Goal: Transaction & Acquisition: Purchase product/service

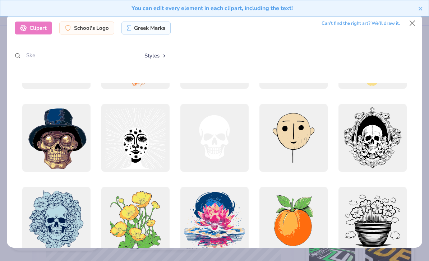
scroll to position [2465, 0]
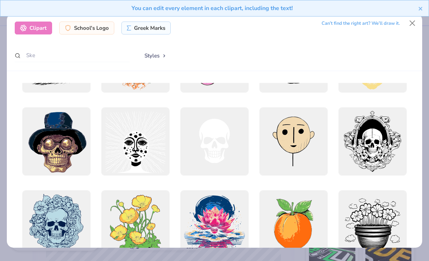
click at [213, 149] on div at bounding box center [214, 141] width 68 height 68
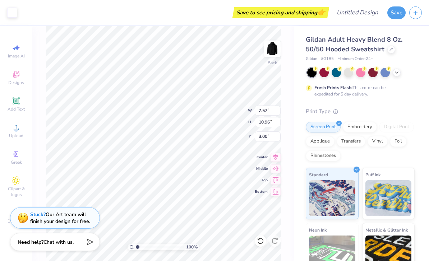
type input "5.77"
type input "8.35"
click at [274, 154] on icon at bounding box center [276, 157] width 10 height 9
click at [16, 137] on span "Upload" at bounding box center [16, 136] width 14 height 6
click at [16, 103] on icon at bounding box center [15, 100] width 5 height 5
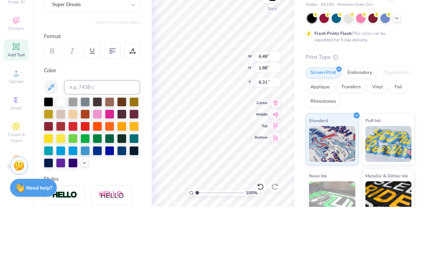
scroll to position [0, 1]
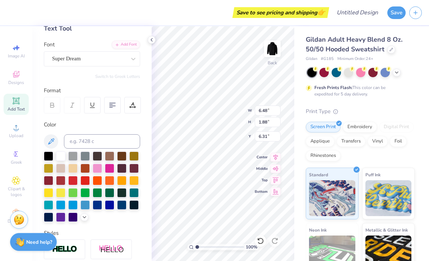
type input "9.48"
type textarea "T"
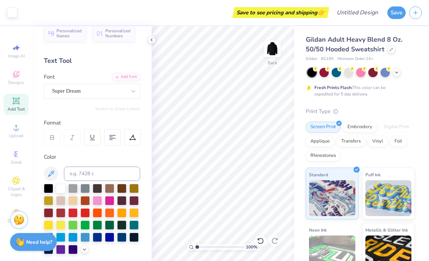
scroll to position [9, 0]
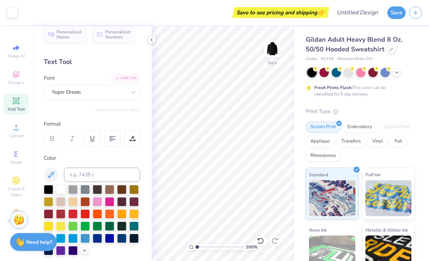
click at [16, 135] on span "Upload" at bounding box center [16, 136] width 14 height 6
click at [12, 162] on div "Greek" at bounding box center [16, 157] width 25 height 21
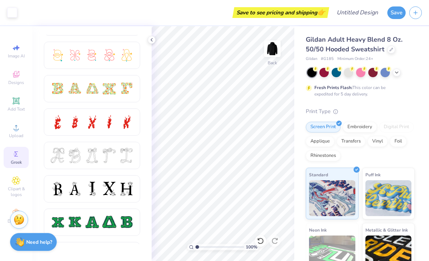
scroll to position [194, 0]
click at [70, 124] on div at bounding box center [74, 121] width 15 height 15
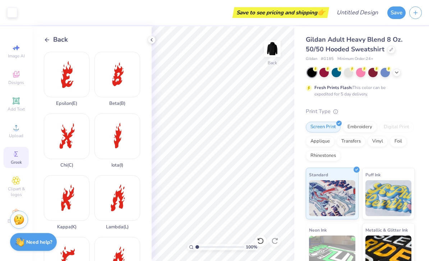
scroll to position [0, 0]
click at [110, 76] on div "Beta ( B )" at bounding box center [117, 79] width 46 height 55
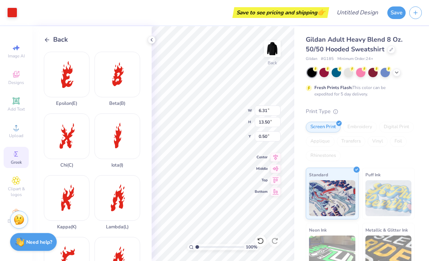
click at [115, 79] on div "Beta ( B )" at bounding box center [117, 79] width 46 height 55
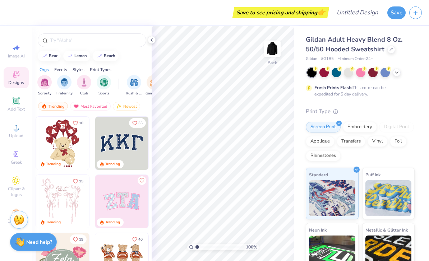
click at [15, 158] on icon at bounding box center [16, 154] width 9 height 9
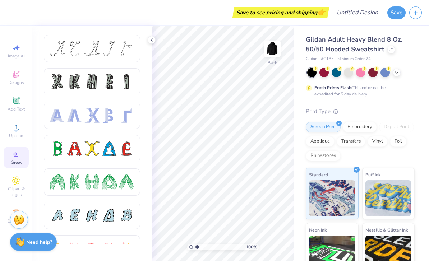
click at [17, 131] on circle at bounding box center [16, 130] width 4 height 4
click at [14, 104] on icon at bounding box center [16, 100] width 7 height 7
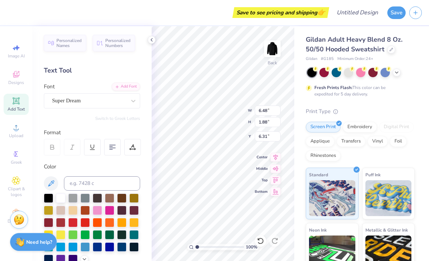
click at [18, 132] on icon at bounding box center [16, 127] width 9 height 9
type textarea "T"
click at [17, 79] on div "Designs" at bounding box center [16, 77] width 25 height 21
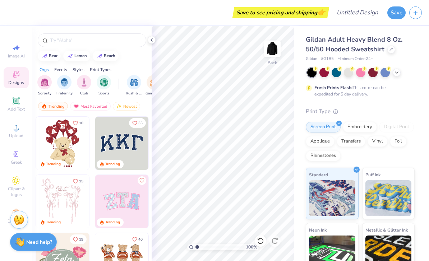
click at [19, 185] on icon at bounding box center [16, 181] width 8 height 8
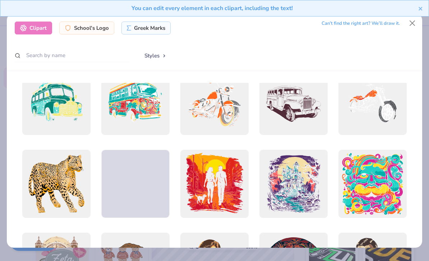
scroll to position [438, 0]
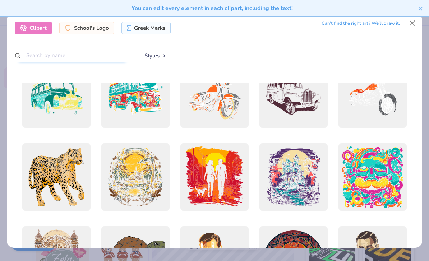
click at [95, 56] on input "text" at bounding box center [72, 55] width 115 height 13
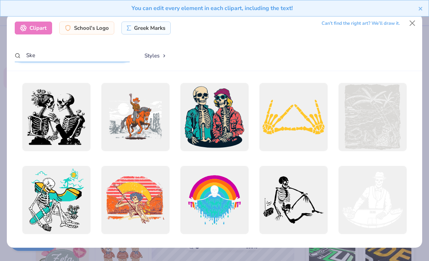
type input "Ske"
click at [342, 55] on div "Styles" at bounding box center [275, 56] width 277 height 14
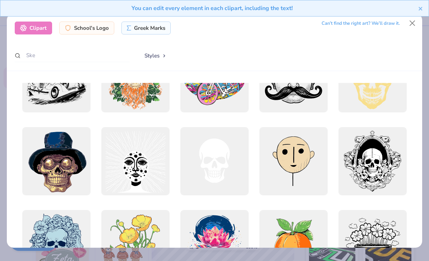
scroll to position [2447, 0]
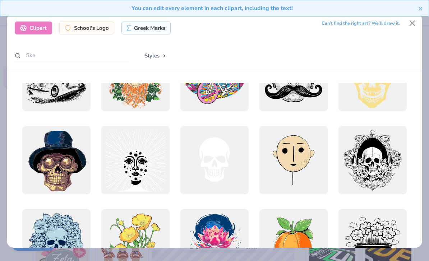
click at [208, 154] on div at bounding box center [214, 160] width 68 height 68
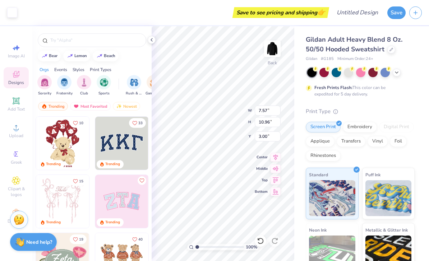
type input "2.41"
type input "5.35"
type input "7.75"
click at [275, 166] on icon at bounding box center [276, 169] width 10 height 9
type input "3.38"
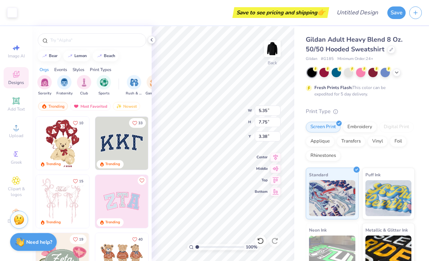
click at [16, 165] on span "Greek" at bounding box center [16, 163] width 11 height 6
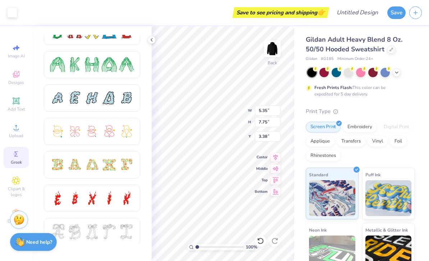
scroll to position [118, 0]
click at [117, 177] on div at bounding box center [98, 151] width 108 height 232
click at [102, 197] on div at bounding box center [109, 197] width 15 height 15
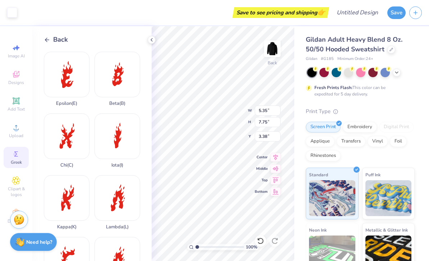
click at [13, 130] on icon at bounding box center [16, 127] width 9 height 9
click at [153, 41] on icon at bounding box center [152, 40] width 6 height 6
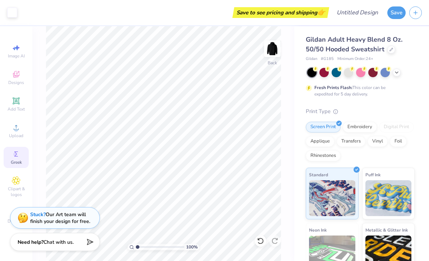
click at [9, 165] on div "Greek" at bounding box center [16, 157] width 25 height 21
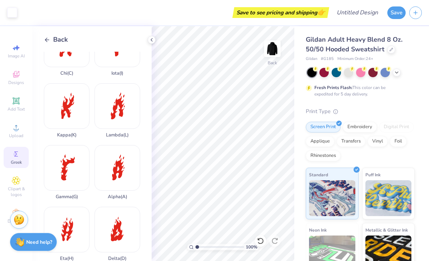
scroll to position [92, 0]
click at [15, 158] on icon at bounding box center [16, 154] width 9 height 9
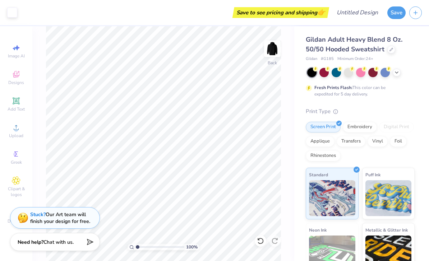
click at [11, 191] on span "Clipart & logos" at bounding box center [16, 191] width 25 height 11
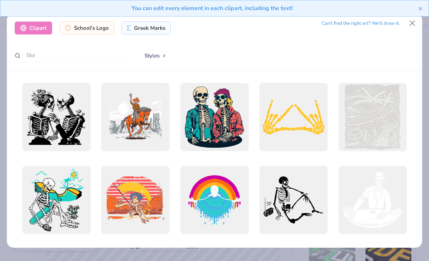
scroll to position [0, 0]
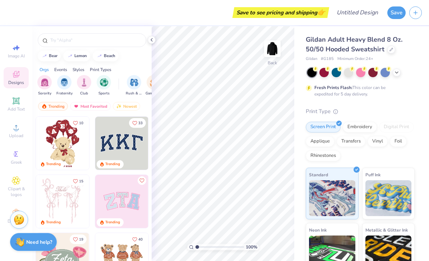
click at [15, 130] on icon at bounding box center [16, 127] width 5 height 5
click at [17, 107] on div "Add Text" at bounding box center [16, 104] width 25 height 21
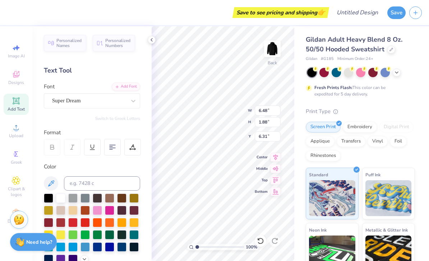
click at [21, 190] on span "Clipart & logos" at bounding box center [16, 191] width 25 height 11
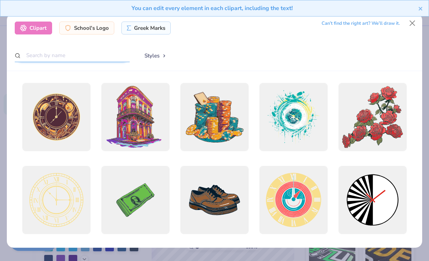
click at [103, 55] on input "text" at bounding box center [72, 55] width 115 height 13
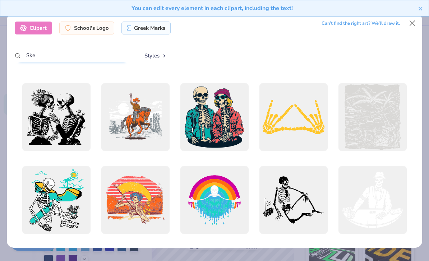
type input "Ske"
click at [310, 49] on div "Styles" at bounding box center [275, 56] width 277 height 14
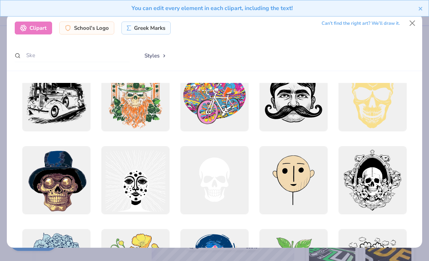
scroll to position [2441, 0]
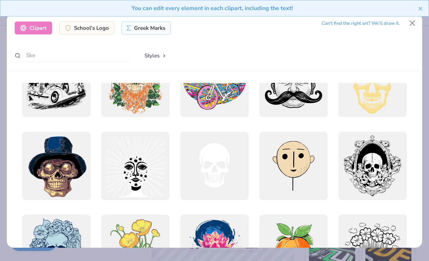
click at [221, 160] on div at bounding box center [214, 166] width 68 height 68
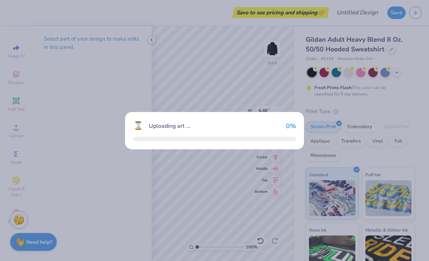
type input "7.57"
type input "10.96"
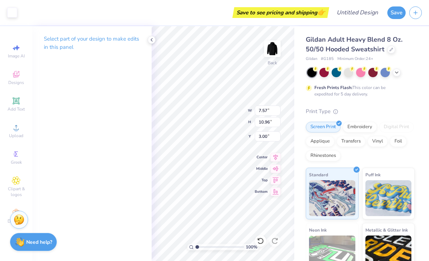
type input "1.77"
type input "5.76"
type input "8.35"
type input "0.50"
type input "6.48"
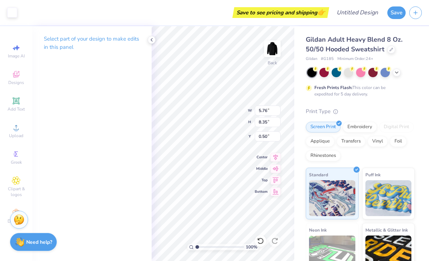
type input "1.88"
type input "6.31"
click at [370, 205] on img at bounding box center [388, 198] width 46 height 36
type input "4.73"
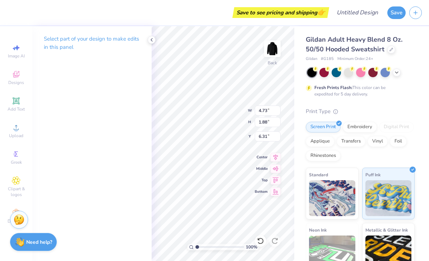
click at [355, 209] on img at bounding box center [332, 198] width 46 height 36
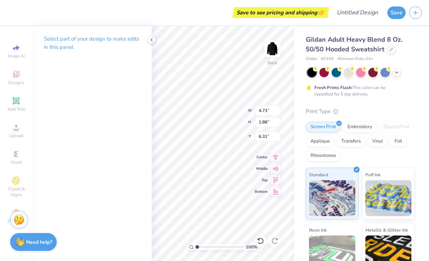
scroll to position [0, 0]
type input "3.00"
type input "4.25"
type input "6.16"
type input "0.50"
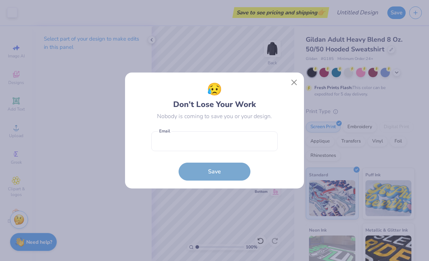
click at [294, 84] on button "Close" at bounding box center [294, 83] width 14 height 14
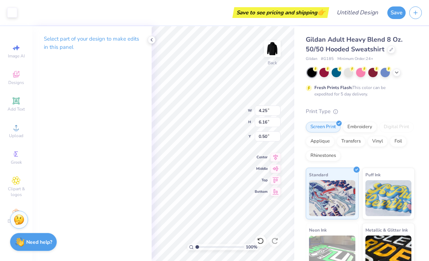
click at [18, 111] on span "Add Text" at bounding box center [16, 109] width 17 height 6
type input "6.48"
type input "1.88"
type input "3.00"
click at [379, 139] on div "Vinyl" at bounding box center [378, 141] width 20 height 11
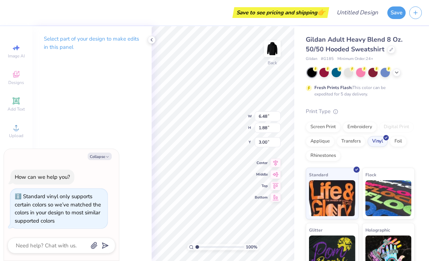
type textarea "x"
type textarea "XT"
type textarea "x"
type textarea "X"
type textarea "V"
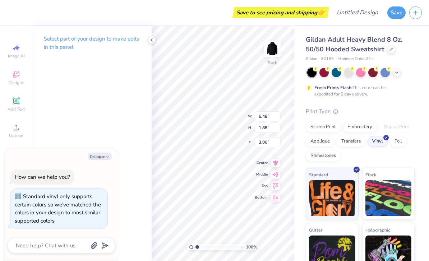
type textarea "Babu"
type textarea "x"
type input "1.70"
click at [20, 74] on div "Designs" at bounding box center [16, 77] width 25 height 21
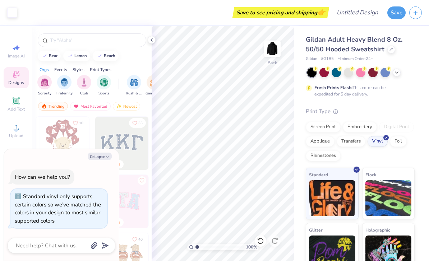
click at [101, 154] on button "Collapse" at bounding box center [100, 157] width 24 height 8
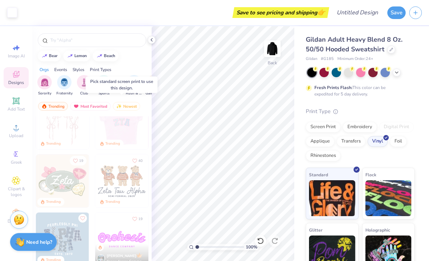
scroll to position [75, 0]
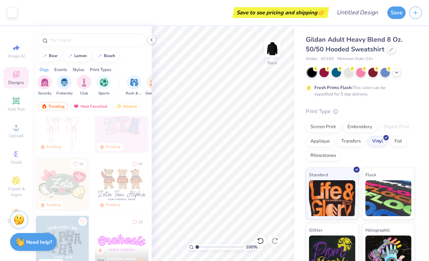
click at [22, 195] on span "Clipart & logos" at bounding box center [16, 191] width 25 height 11
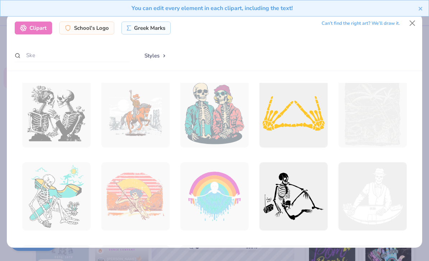
scroll to position [2, 0]
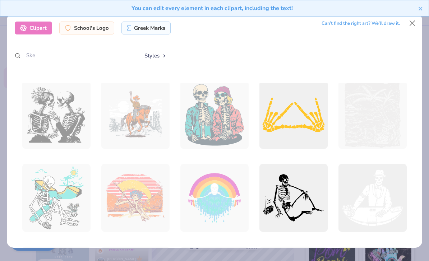
click at [292, 188] on div at bounding box center [293, 198] width 68 height 68
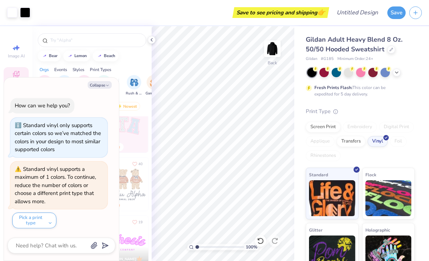
click at [132, 2] on div "Save to see pricing and shipping 👉" at bounding box center [181, 12] width 294 height 25
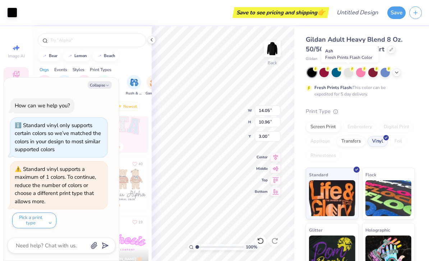
click at [349, 74] on div at bounding box center [348, 72] width 9 height 9
click at [348, 75] on div "Almost there" at bounding box center [290, 143] width 277 height 235
click at [243, 78] on div "Almost there" at bounding box center [290, 143] width 277 height 235
click at [150, 40] on icon at bounding box center [152, 40] width 6 height 6
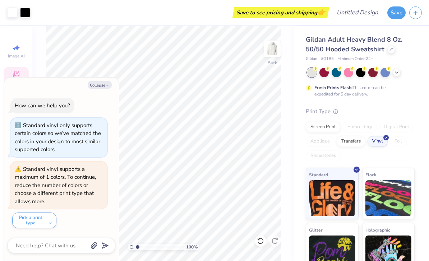
click at [103, 89] on button "Collapse" at bounding box center [100, 85] width 24 height 8
type textarea "x"
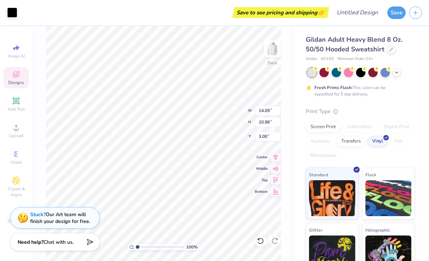
click at [356, 75] on div at bounding box center [360, 72] width 9 height 9
type input "9.21"
type input "7.18"
type input "6.82"
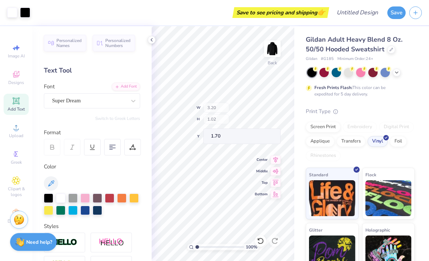
type input "3.20"
type input "1.02"
type input "1.54"
type input "9.21"
type input "7.18"
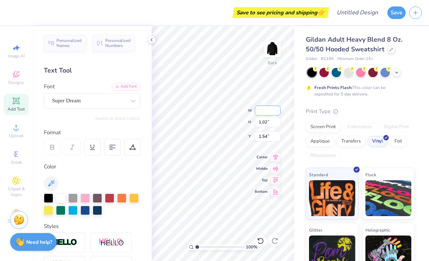
type input "6.82"
type input "1.38"
click at [273, 53] on img at bounding box center [272, 49] width 14 height 14
click at [15, 191] on span "Clipart & logos" at bounding box center [16, 191] width 25 height 11
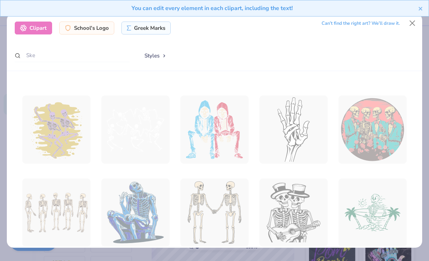
scroll to position [426, 0]
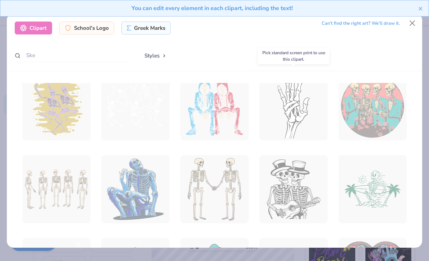
click at [299, 112] on div at bounding box center [293, 106] width 68 height 68
click at [299, 115] on div at bounding box center [293, 106] width 68 height 68
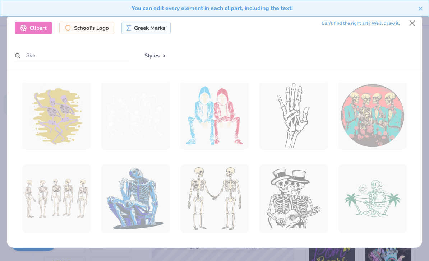
scroll to position [443, 0]
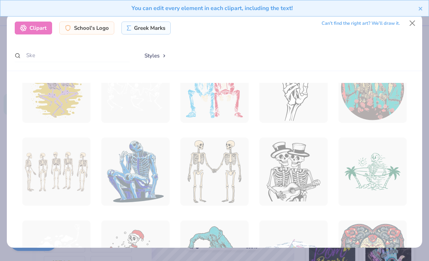
click at [224, 185] on div at bounding box center [214, 172] width 68 height 68
click at [229, 177] on div at bounding box center [214, 172] width 68 height 68
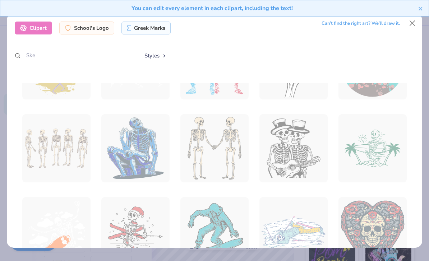
scroll to position [470, 0]
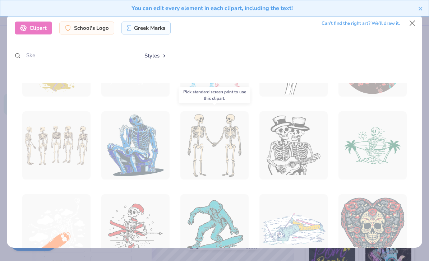
click at [235, 152] on div at bounding box center [214, 145] width 68 height 68
click at [229, 134] on div at bounding box center [214, 145] width 68 height 68
click at [233, 103] on div at bounding box center [214, 69] width 68 height 83
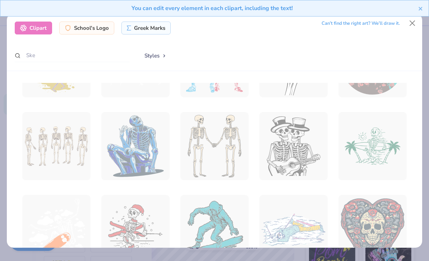
click at [235, 128] on div at bounding box center [214, 146] width 68 height 68
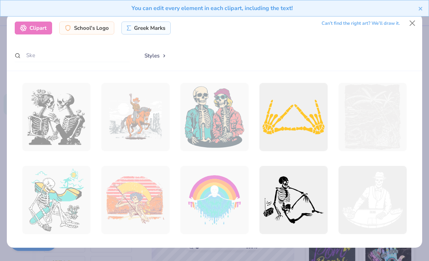
scroll to position [0, 0]
click at [292, 121] on div at bounding box center [293, 117] width 68 height 68
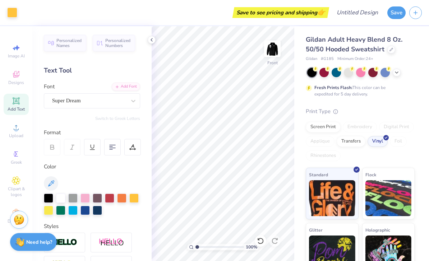
click at [270, 52] on img at bounding box center [272, 49] width 14 height 14
click at [50, 194] on div at bounding box center [48, 198] width 9 height 9
click at [53, 197] on div at bounding box center [48, 198] width 9 height 9
click at [53, 201] on div at bounding box center [48, 198] width 9 height 9
click at [59, 202] on div at bounding box center [60, 198] width 9 height 9
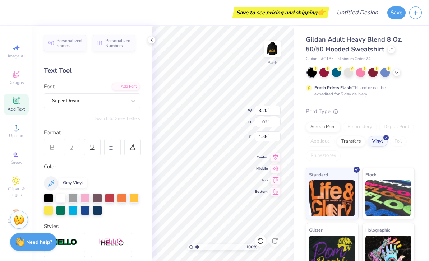
click at [72, 199] on div at bounding box center [72, 198] width 9 height 9
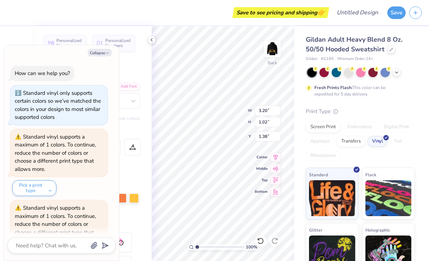
scroll to position [36, 0]
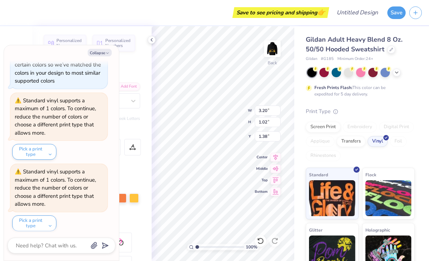
click at [128, 215] on div "Personalized Names Personalized Numbers Text Tool Add Font Font Super Dream Swi…" at bounding box center [91, 143] width 119 height 235
click at [153, 41] on icon at bounding box center [152, 40] width 6 height 6
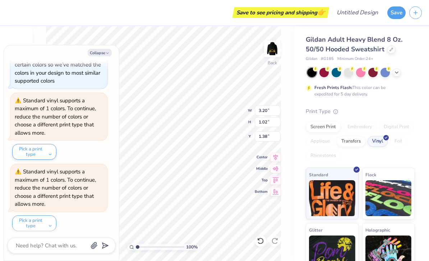
click at [104, 56] on button "Collapse" at bounding box center [100, 53] width 24 height 8
type textarea "x"
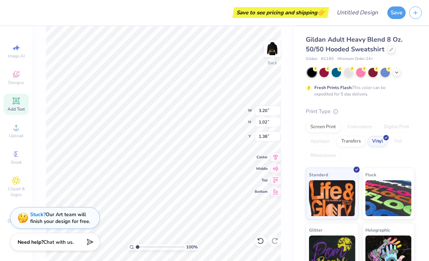
click at [26, 112] on div "Add Text" at bounding box center [16, 104] width 25 height 21
type input "6.48"
type input "1.88"
type input "6.31"
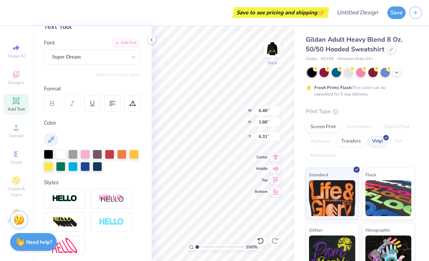
scroll to position [43, 0]
type input "6.82"
type textarea "T"
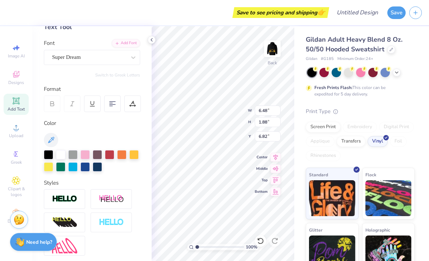
type input "9.21"
type input "7.18"
click at [367, 251] on img at bounding box center [388, 254] width 46 height 36
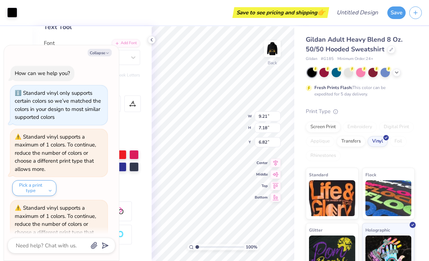
scroll to position [150, 0]
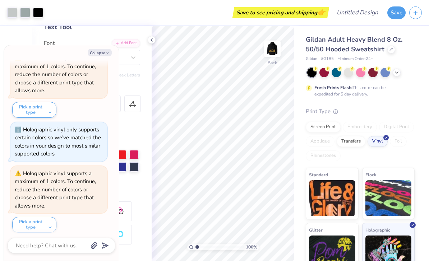
click at [101, 52] on button "Collapse" at bounding box center [100, 53] width 24 height 8
type textarea "x"
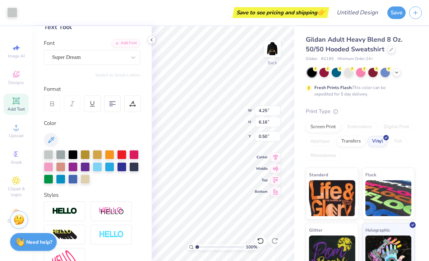
type input "3.20"
type input "1.02"
type input "1.05"
click at [275, 50] on img at bounding box center [272, 49] width 14 height 14
click at [71, 156] on div at bounding box center [72, 154] width 9 height 9
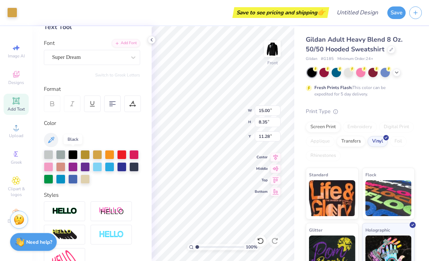
click at [74, 154] on div at bounding box center [72, 154] width 9 height 9
click at [74, 153] on div at bounding box center [72, 154] width 9 height 9
type input "11.22"
click at [58, 157] on div at bounding box center [60, 154] width 9 height 9
click at [86, 154] on div at bounding box center [84, 154] width 9 height 9
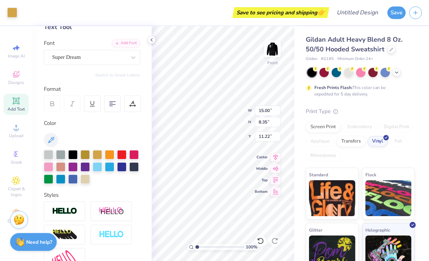
click at [74, 156] on div at bounding box center [72, 154] width 9 height 9
type input "7.65"
click at [75, 154] on div at bounding box center [72, 154] width 9 height 9
click at [71, 156] on div at bounding box center [72, 154] width 9 height 9
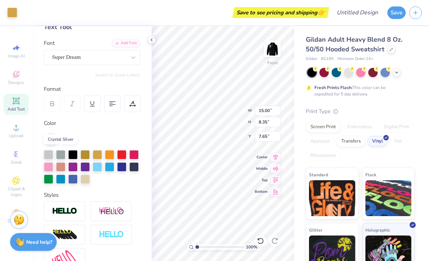
click at [60, 158] on div at bounding box center [60, 154] width 9 height 9
click at [62, 156] on div at bounding box center [60, 154] width 9 height 9
click at [51, 139] on icon at bounding box center [51, 140] width 6 height 6
click at [76, 153] on div at bounding box center [72, 154] width 9 height 9
click at [72, 156] on div at bounding box center [72, 154] width 9 height 9
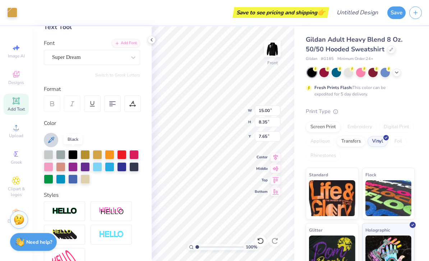
click at [73, 155] on div at bounding box center [72, 154] width 9 height 9
click at [75, 153] on div at bounding box center [72, 154] width 9 height 9
click at [18, 191] on span "Clipart & logos" at bounding box center [16, 191] width 25 height 11
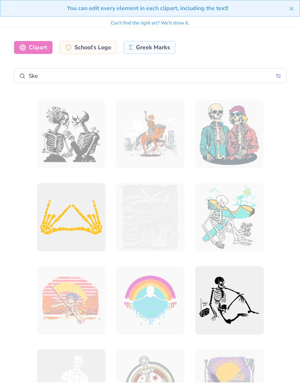
scroll to position [0, 0]
click at [286, 140] on div at bounding box center [149, 241] width 283 height 282
click at [286, 143] on div at bounding box center [149, 241] width 283 height 282
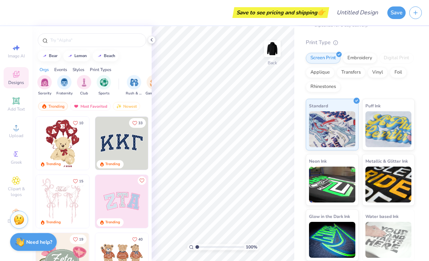
scroll to position [69, 0]
click at [19, 195] on span "Clipart & logos" at bounding box center [16, 191] width 25 height 11
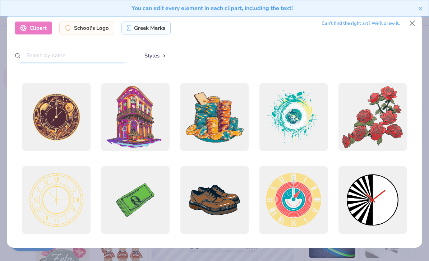
click at [66, 57] on input "text" at bounding box center [72, 55] width 115 height 13
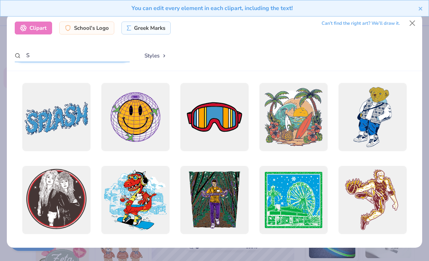
scroll to position [0, 0]
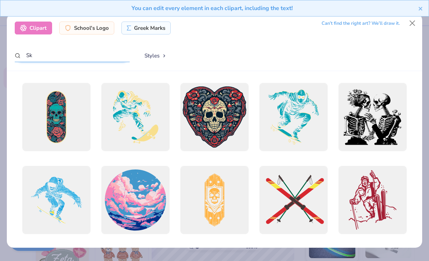
type input "Ske"
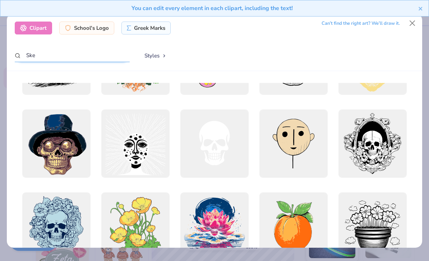
scroll to position [2470, 0]
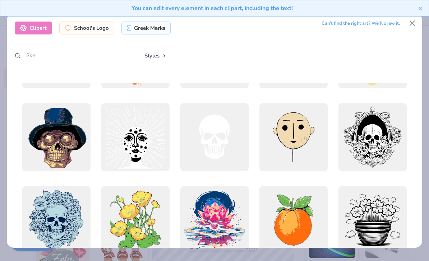
click at [211, 124] on div at bounding box center [214, 137] width 68 height 68
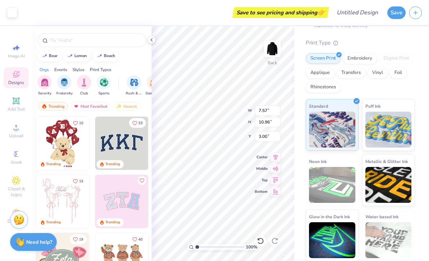
type input "4.82"
type input "6.98"
type input "3.27"
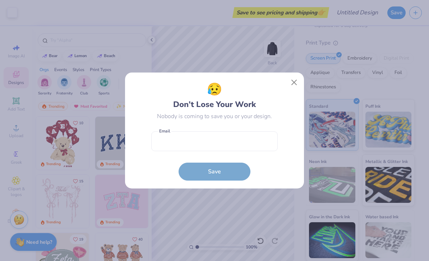
click at [287, 87] on button "Close" at bounding box center [294, 83] width 14 height 14
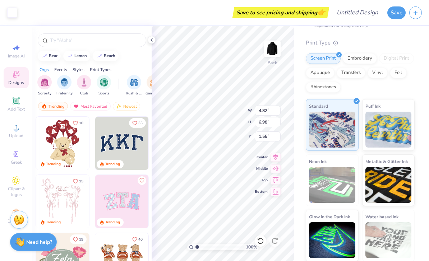
click at [146, 39] on div at bounding box center [91, 38] width 119 height 24
click at [150, 42] on icon at bounding box center [152, 40] width 6 height 6
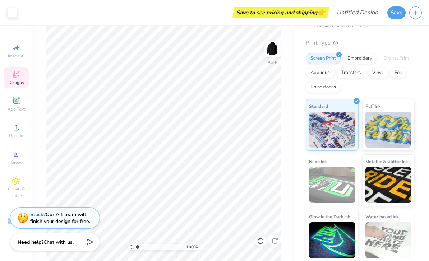
click at [379, 40] on div "Print Type" at bounding box center [360, 43] width 109 height 8
click at [327, 61] on div "Screen Print" at bounding box center [323, 58] width 35 height 11
click at [328, 54] on div "Screen Print" at bounding box center [323, 58] width 35 height 11
click at [345, 53] on div "Embroidery" at bounding box center [360, 58] width 34 height 11
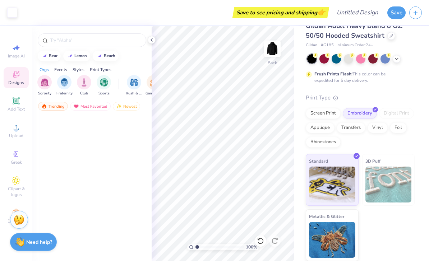
scroll to position [13, 0]
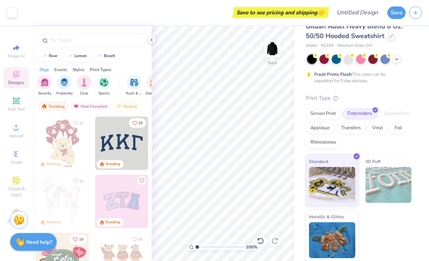
click at [152, 41] on icon at bounding box center [152, 40] width 6 height 6
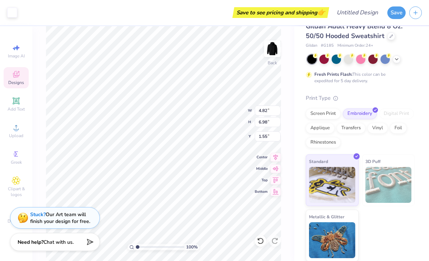
click at [142, 249] on input "range" at bounding box center [160, 247] width 48 height 6
type input "2.01"
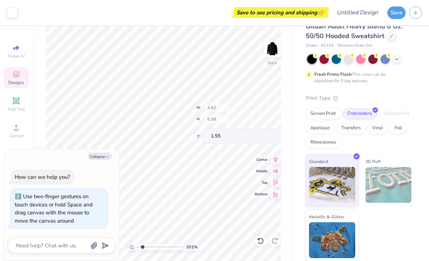
type textarea "x"
type input "1"
click at [102, 157] on button "Collapse" at bounding box center [100, 157] width 24 height 8
type textarea "x"
